Goal: Transaction & Acquisition: Purchase product/service

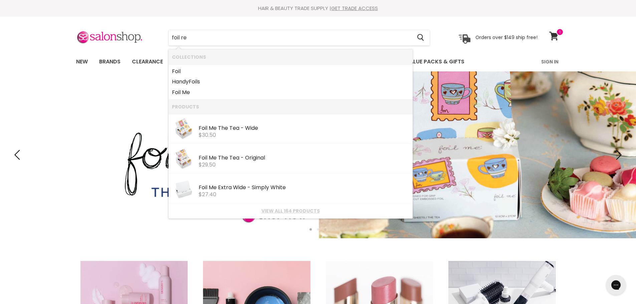
type input "foil rem"
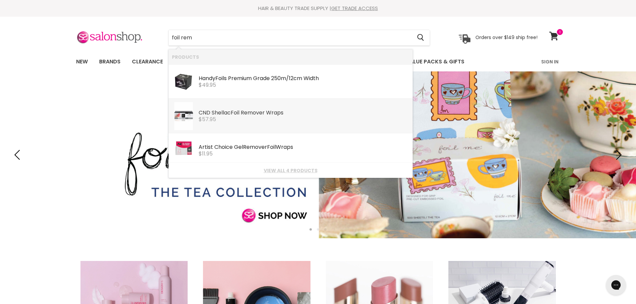
click at [287, 113] on div "CND Shellac Foil Rem over Wraps" at bounding box center [304, 113] width 211 height 7
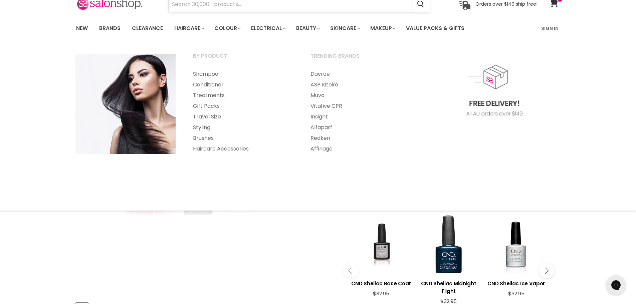
click at [214, 0] on input "Search" at bounding box center [290, 4] width 243 height 15
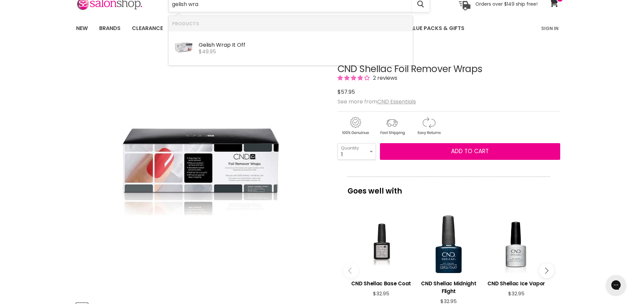
drag, startPoint x: 212, startPoint y: 9, endPoint x: 174, endPoint y: 8, distance: 37.7
click at [174, 8] on input "gelish wra" at bounding box center [290, 4] width 243 height 15
type input "gelish wra"
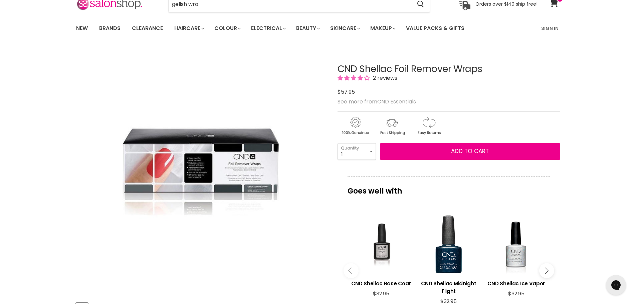
click at [87, 82] on div "Click or scroll to zoom Tap or pinch to zoom" at bounding box center [200, 171] width 249 height 249
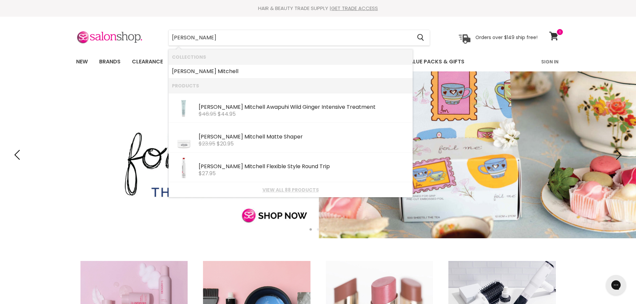
type input "[PERSON_NAME]"
click at [301, 192] on link "View all 88 products" at bounding box center [290, 189] width 237 height 5
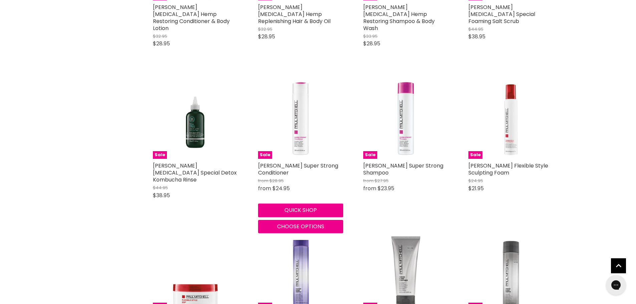
scroll to position [567, 0]
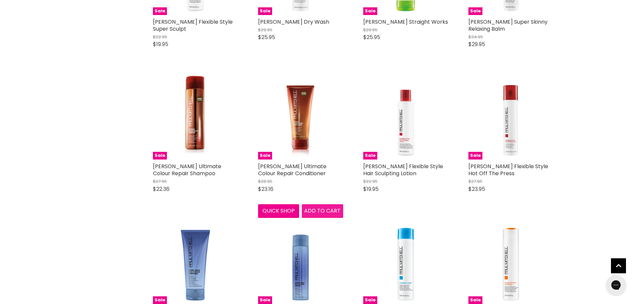
scroll to position [1368, 0]
